Goal: Information Seeking & Learning: Learn about a topic

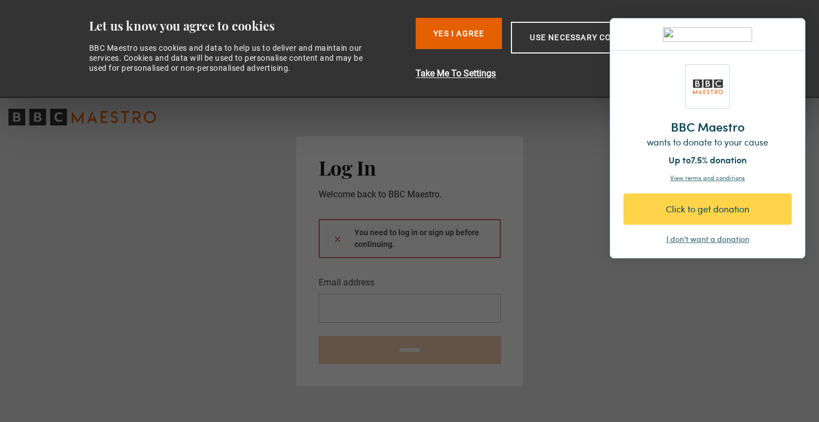
click at [687, 240] on div "I don't want a donation" at bounding box center [708, 239] width 83 height 11
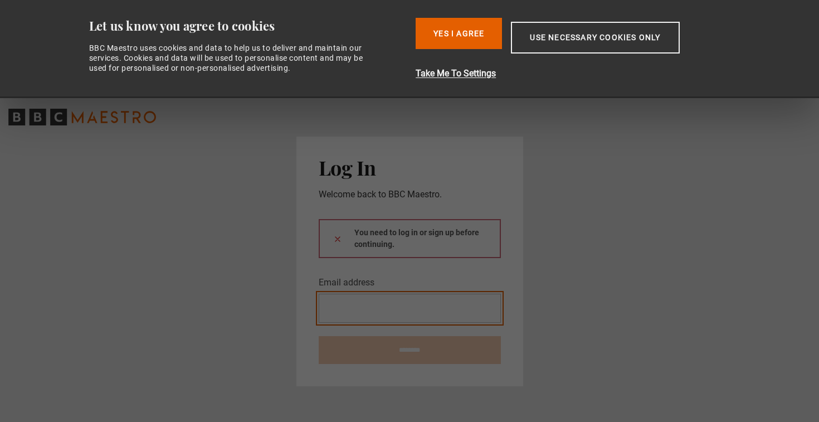
click at [372, 311] on input "Email address" at bounding box center [410, 308] width 182 height 29
click at [460, 41] on button "Yes I Agree" at bounding box center [459, 33] width 86 height 31
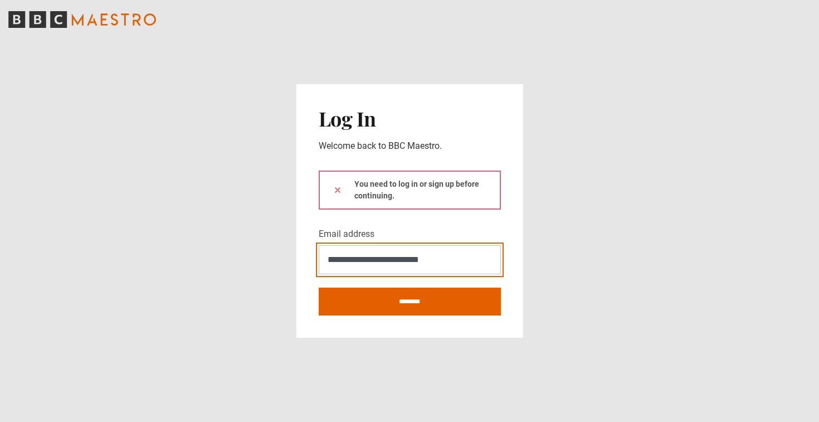
type input "**********"
click at [337, 190] on button at bounding box center [337, 190] width 9 height 12
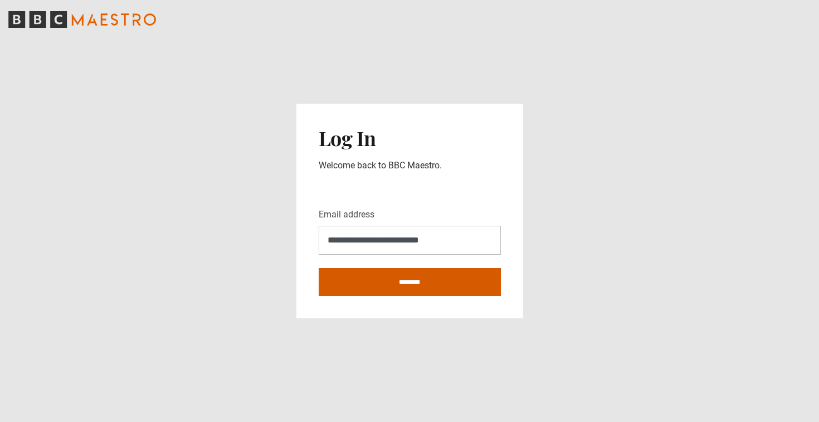
click at [391, 282] on input "********" at bounding box center [410, 282] width 182 height 28
type input "**********"
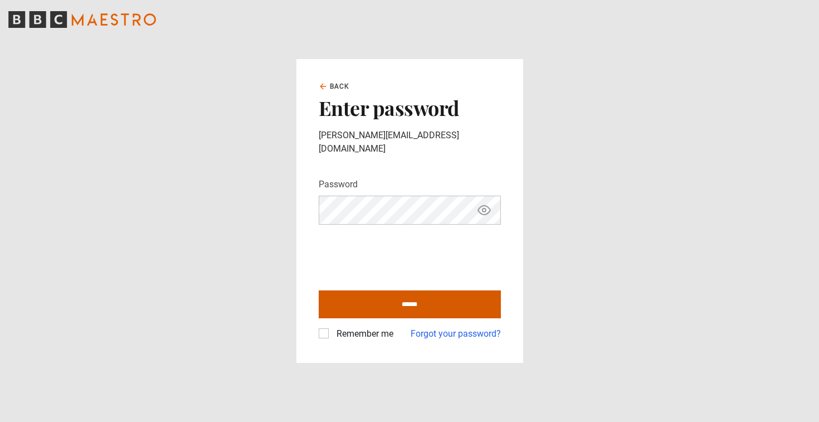
click at [440, 303] on input "******" at bounding box center [410, 304] width 182 height 28
type input "**********"
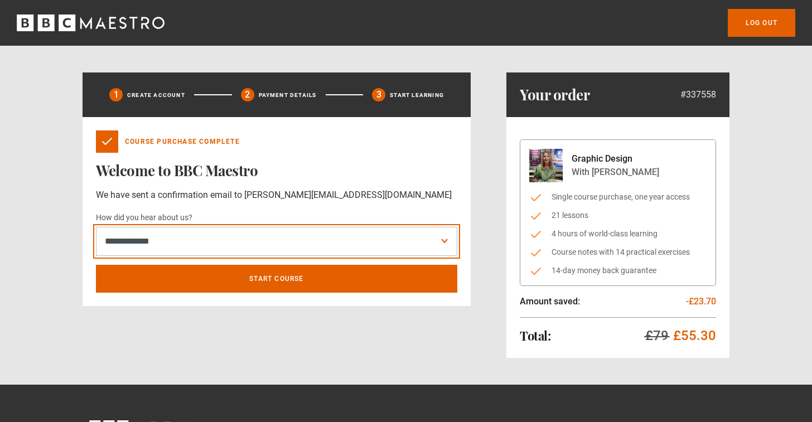
select select "******"
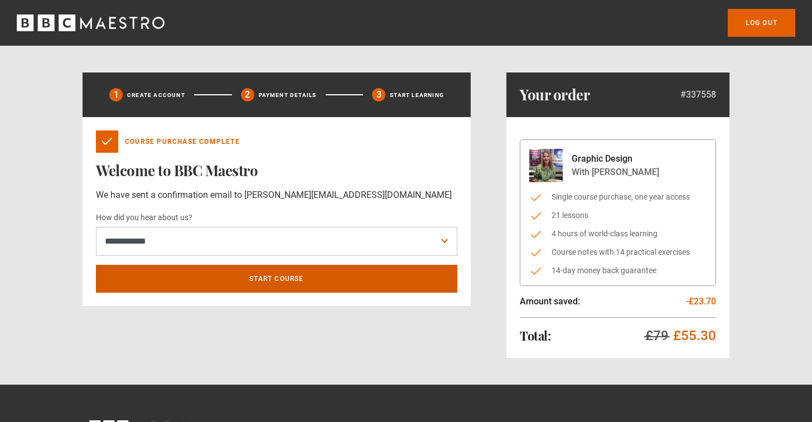
click at [249, 276] on link "Start course" at bounding box center [276, 279] width 361 height 28
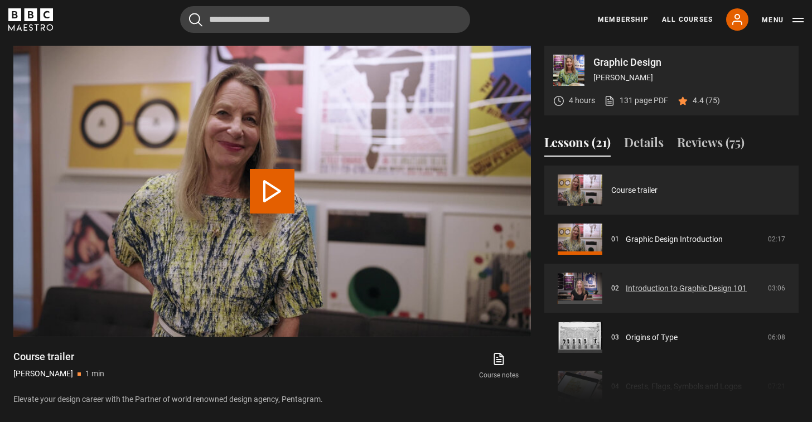
click at [684, 283] on link "Introduction to Graphic Design 101" at bounding box center [685, 289] width 121 height 12
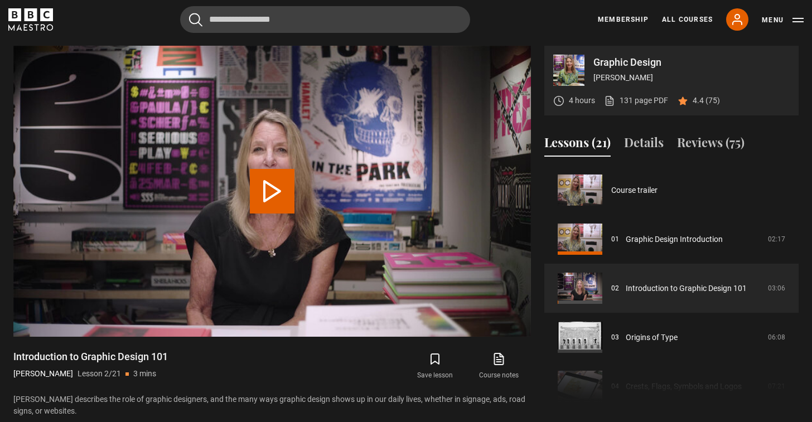
click at [266, 177] on button "Play Lesson Introduction to Graphic Design 101" at bounding box center [272, 191] width 45 height 45
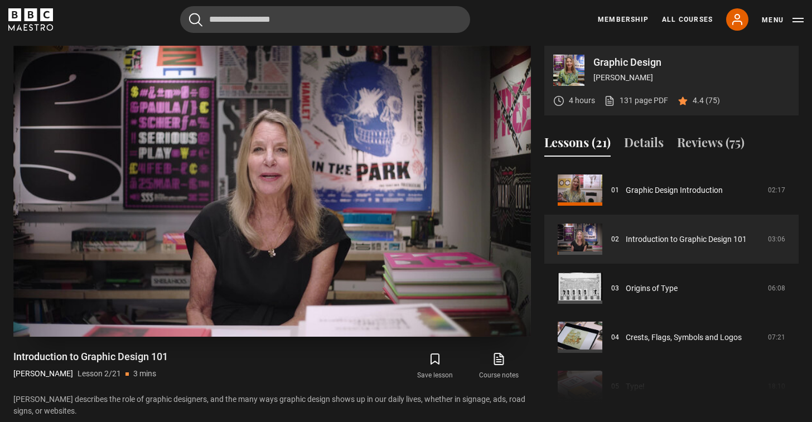
click at [664, 286] on link "Origins of Type" at bounding box center [651, 289] width 52 height 12
click at [0, 0] on span "Video Player" at bounding box center [0, 0] width 0 height 0
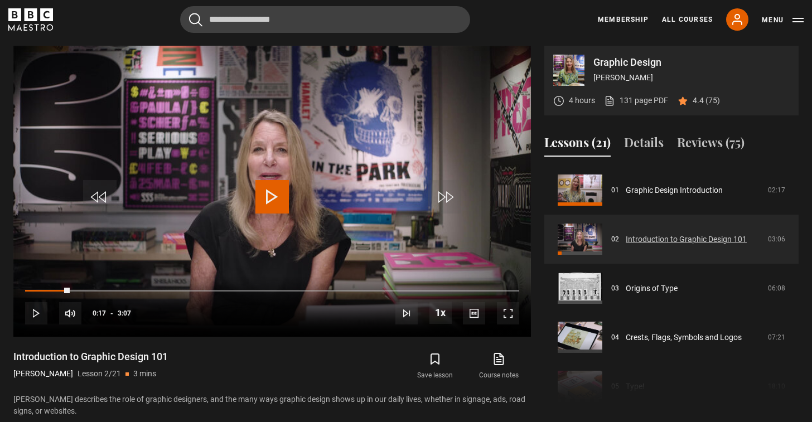
click at [671, 237] on link "Introduction to Graphic Design 101" at bounding box center [685, 240] width 121 height 12
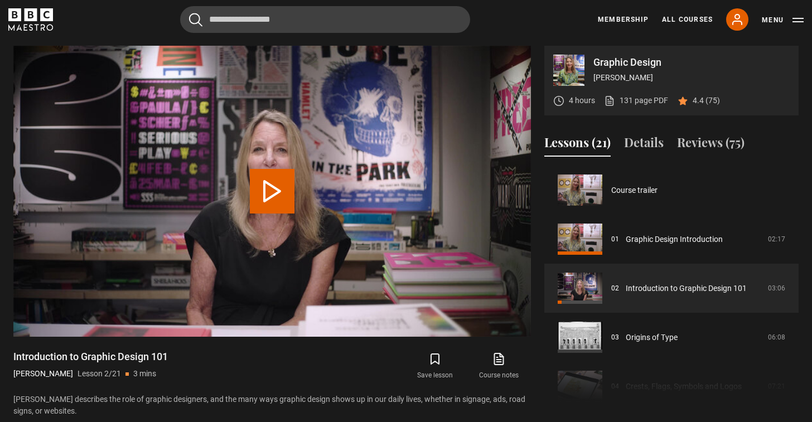
scroll to position [49, 0]
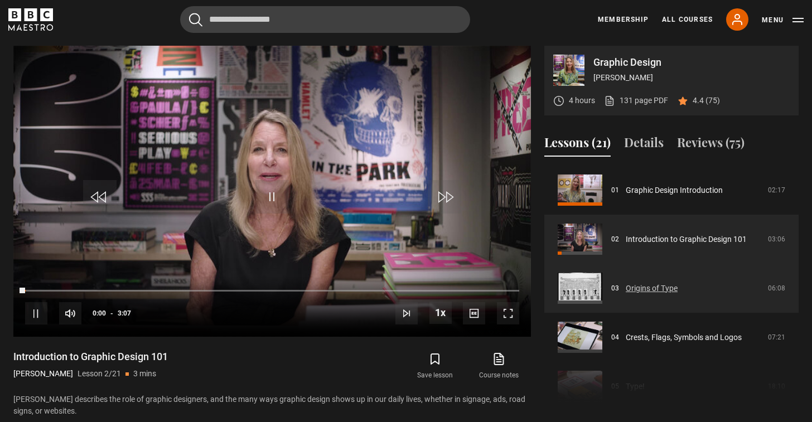
click at [644, 287] on link "Origins of Type" at bounding box center [651, 289] width 52 height 12
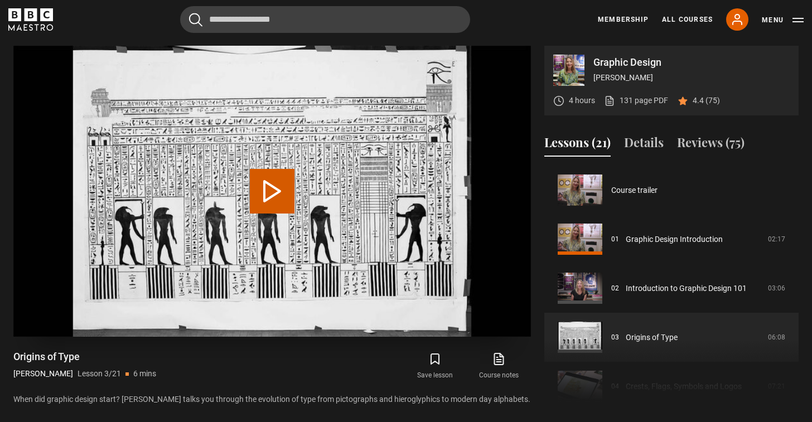
scroll to position [98, 0]
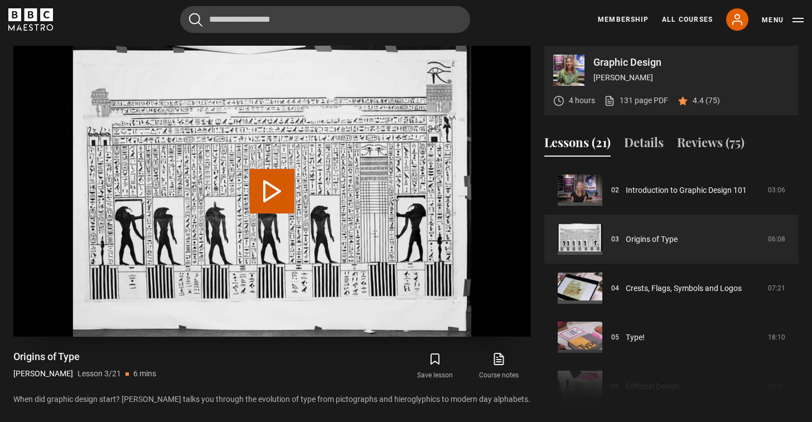
click at [262, 191] on button "Play Lesson Origins of Type" at bounding box center [272, 191] width 45 height 45
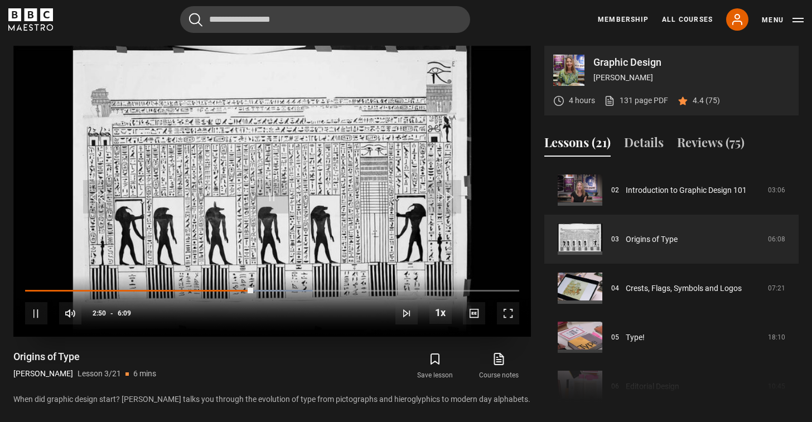
click at [511, 313] on span "Video Player" at bounding box center [508, 313] width 22 height 22
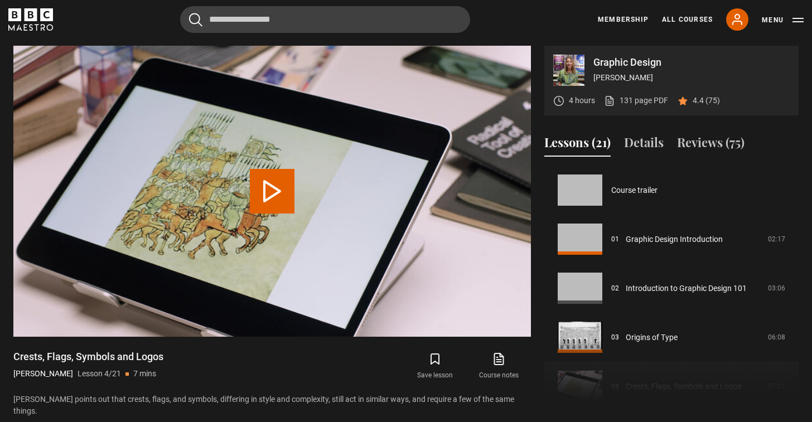
scroll to position [147, 0]
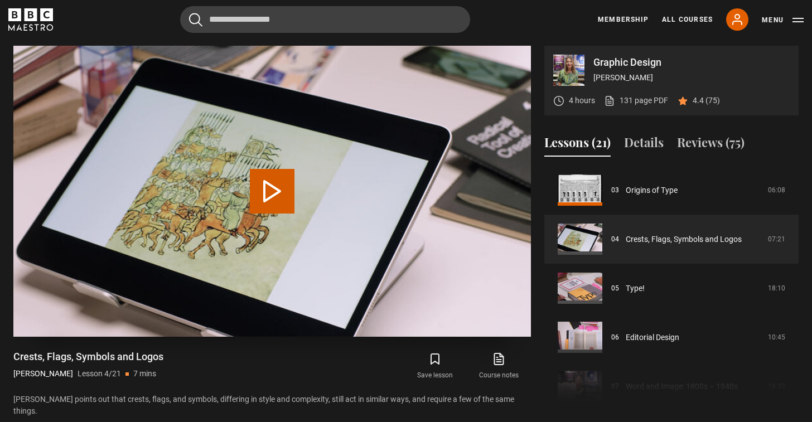
click at [274, 188] on button "Play Lesson Crests, Flags, Symbols and Logos" at bounding box center [272, 191] width 45 height 45
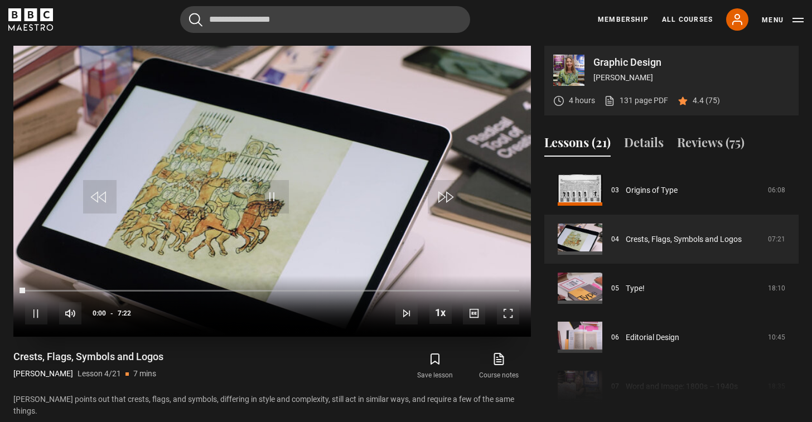
click at [507, 313] on span "Video Player" at bounding box center [508, 313] width 22 height 22
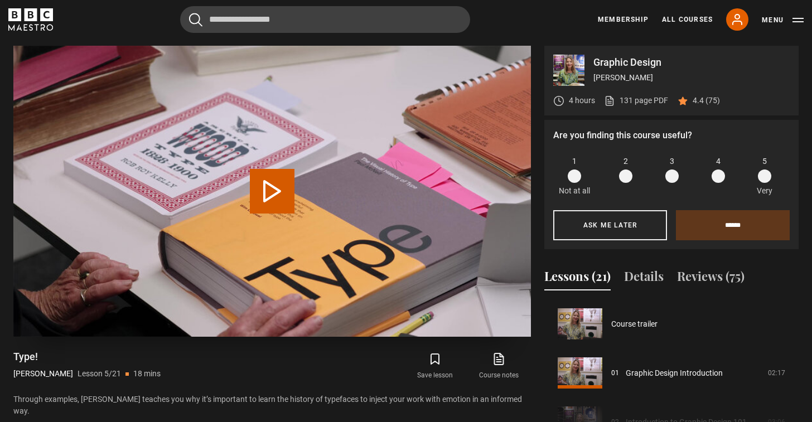
scroll to position [196, 0]
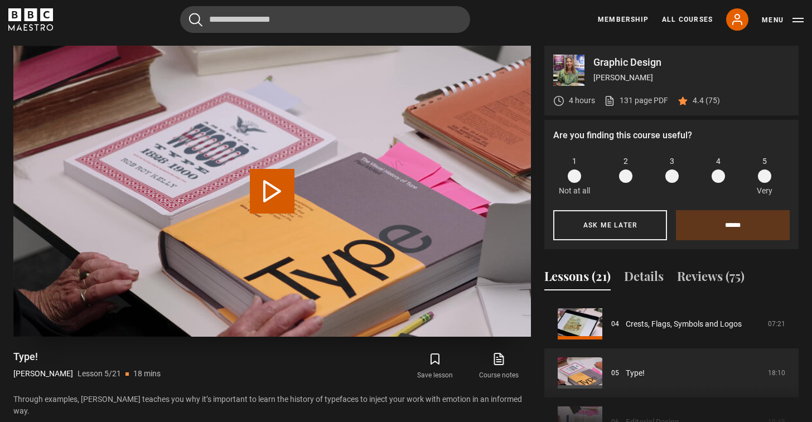
click at [270, 184] on button "Play Lesson Type!" at bounding box center [272, 191] width 45 height 45
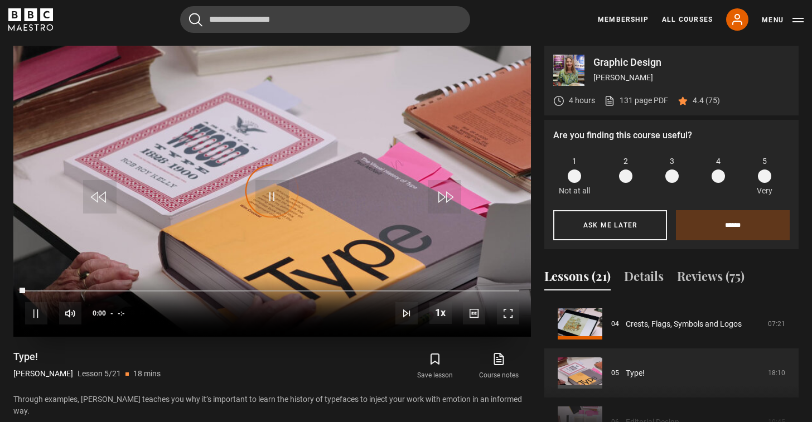
click at [507, 314] on span "Video Player" at bounding box center [508, 313] width 22 height 22
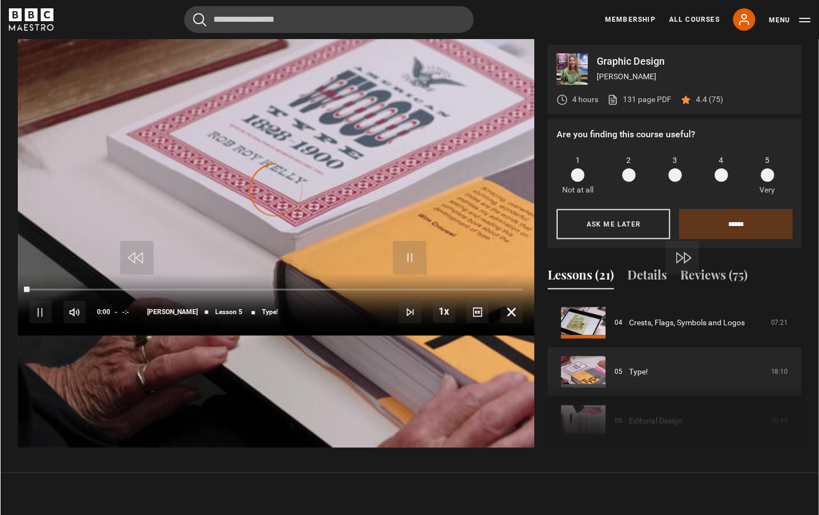
scroll to position [520, 0]
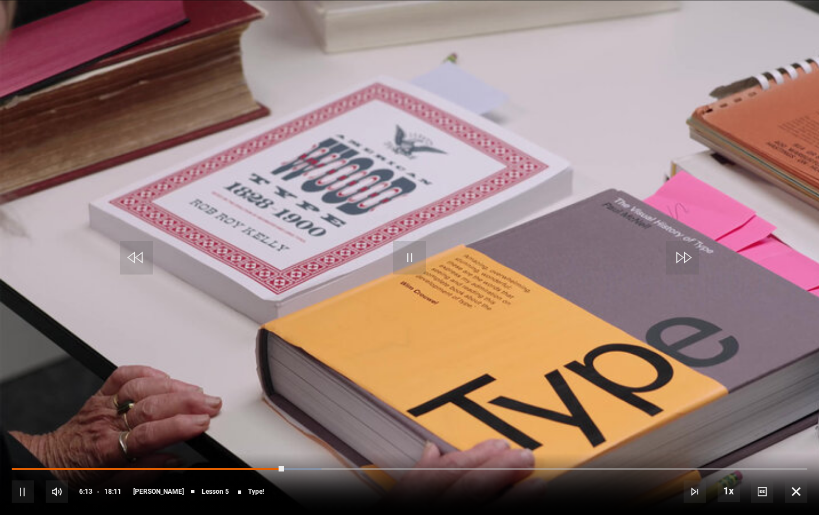
click at [415, 263] on span "Video Player" at bounding box center [409, 257] width 33 height 33
click at [408, 262] on span "Video Player" at bounding box center [409, 257] width 33 height 33
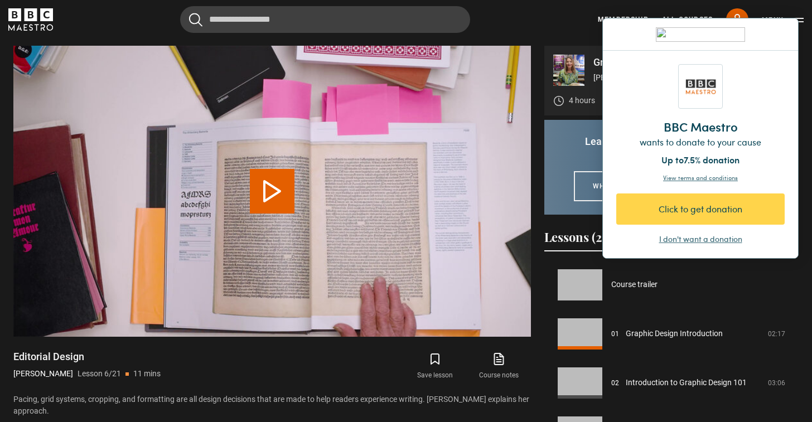
scroll to position [245, 0]
